Goal: Find specific page/section

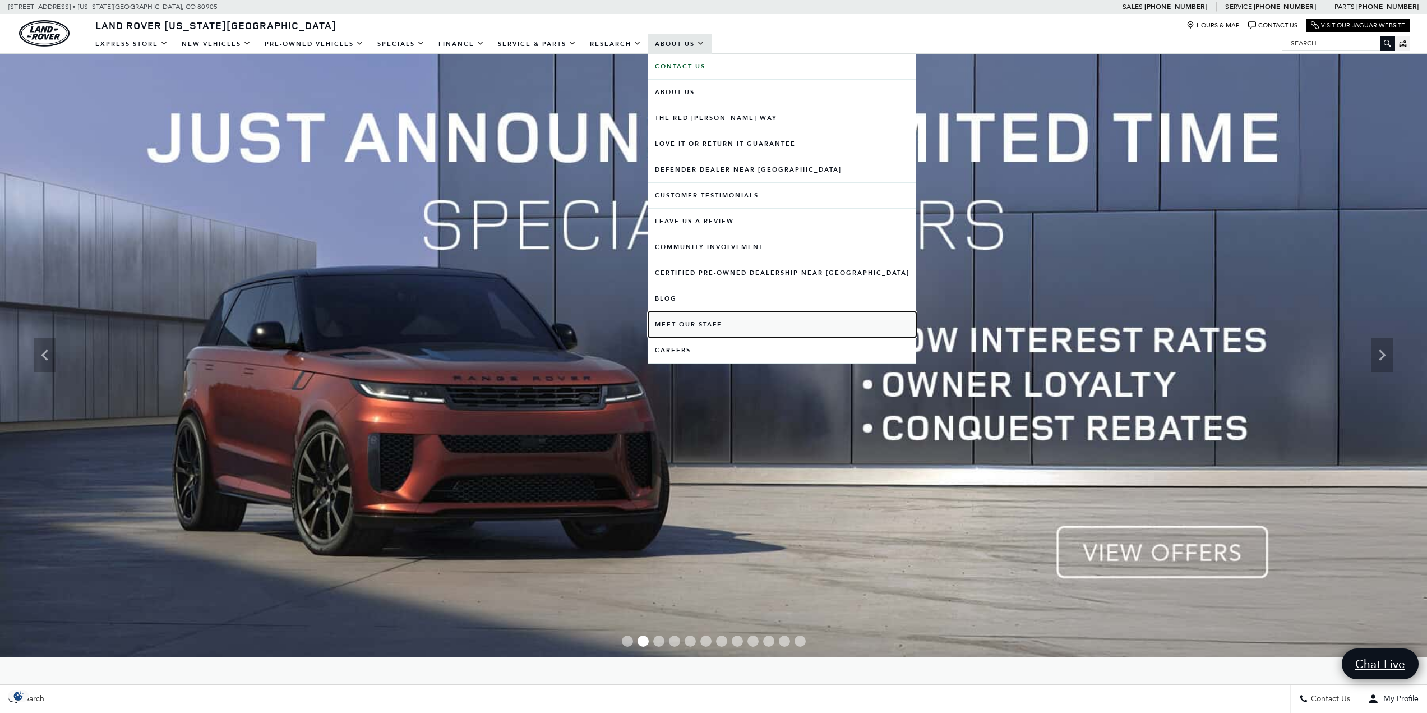
click at [703, 324] on link "Meet Our Staff" at bounding box center [782, 324] width 268 height 25
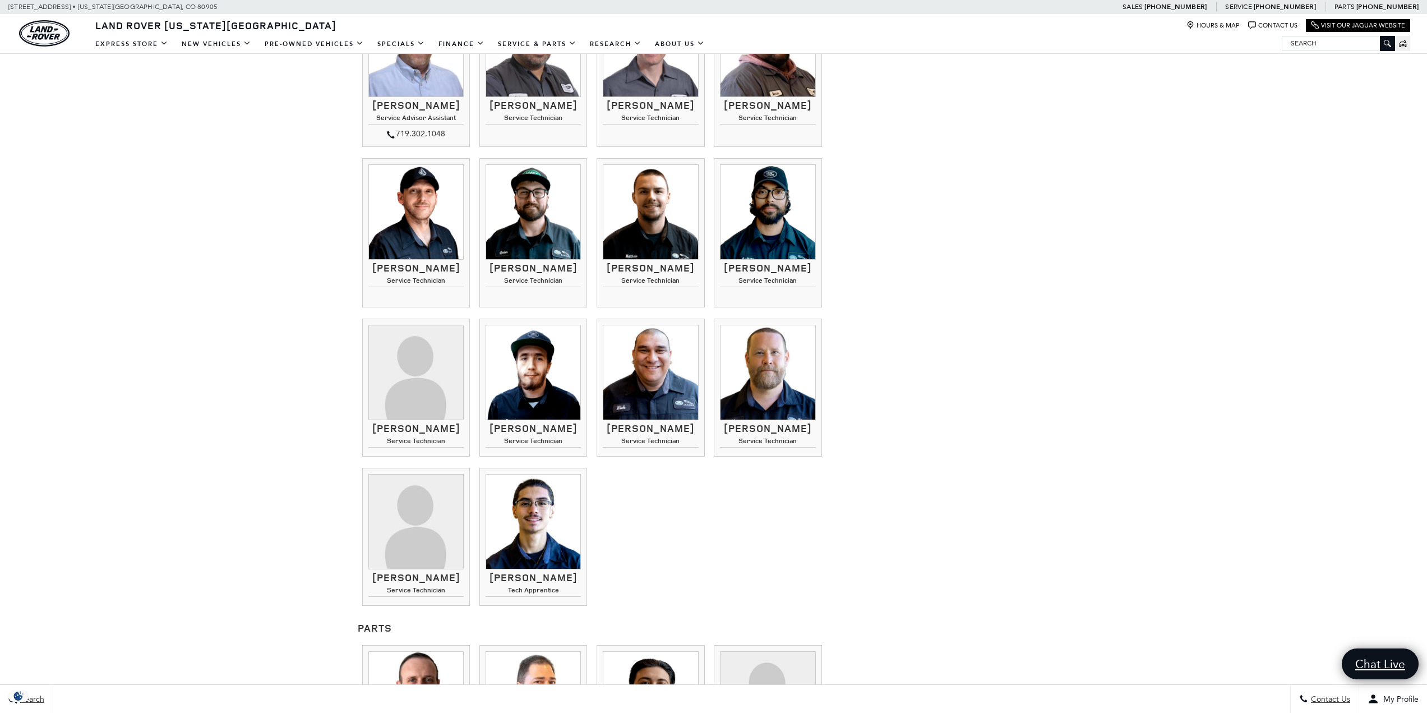
scroll to position [1009, 0]
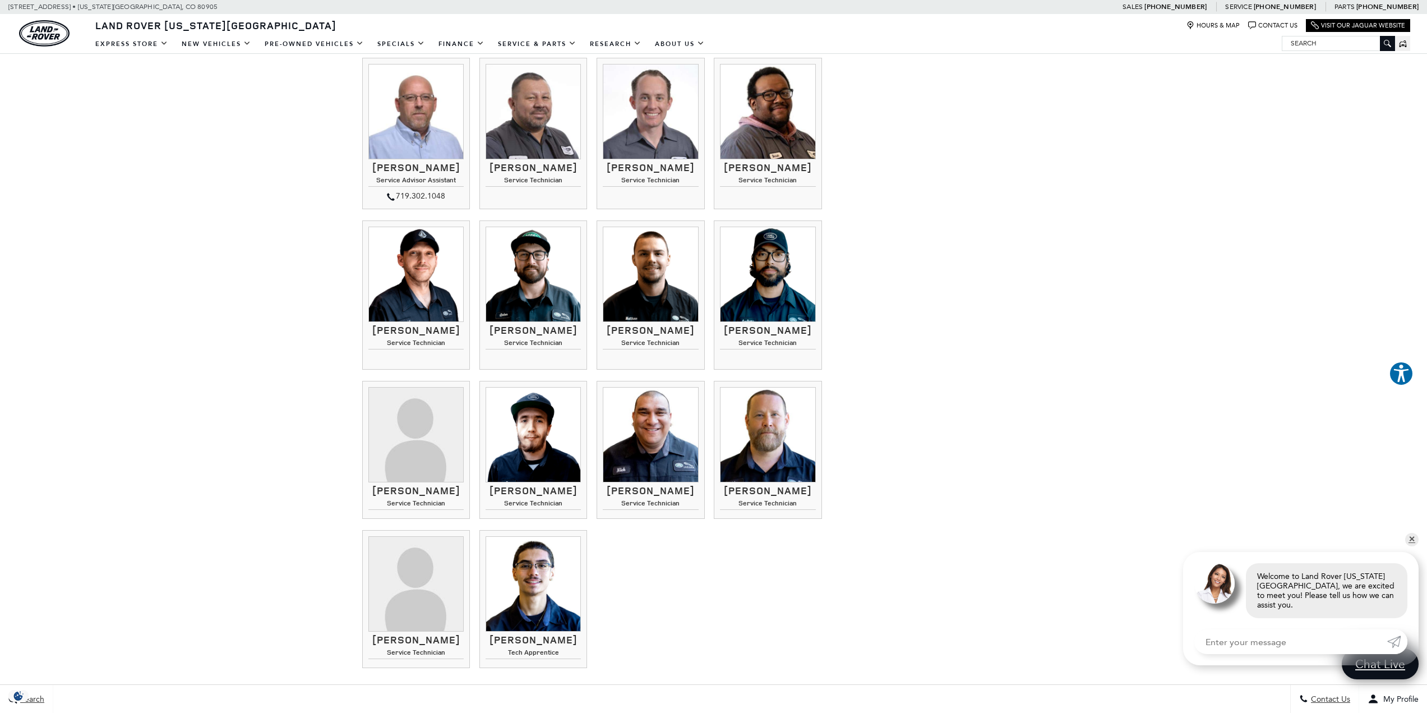
click at [1048, 455] on div "Our People Make The Difference Stop by to meet our knowledgeable and courteous …" at bounding box center [713, 45] width 729 height 1935
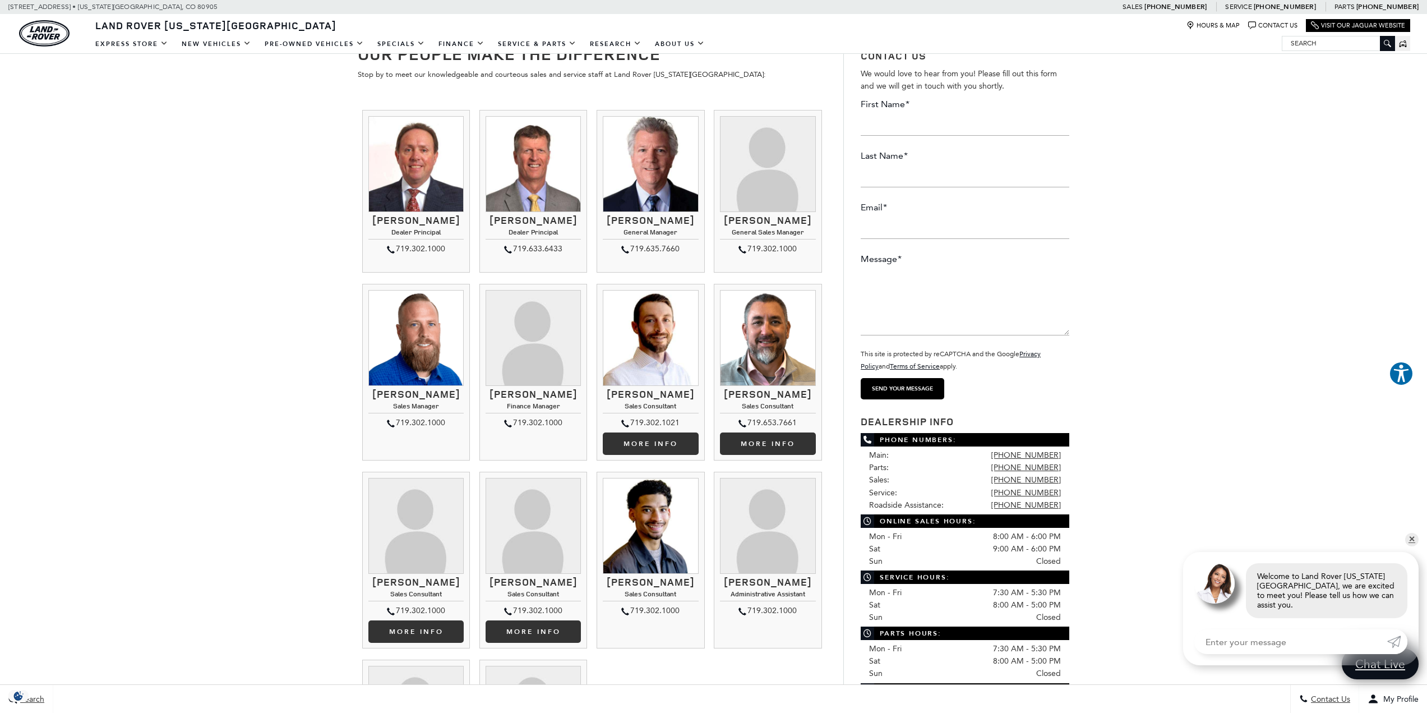
scroll to position [0, 0]
